Goal: Task Accomplishment & Management: Complete application form

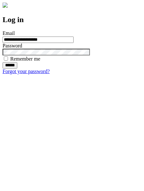
type input "**********"
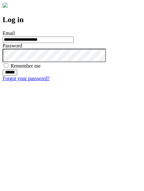
click at [17, 76] on input "******" at bounding box center [10, 72] width 15 height 6
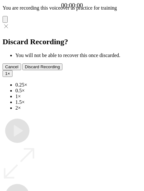
type input "**********"
